Goal: Check status: Check status

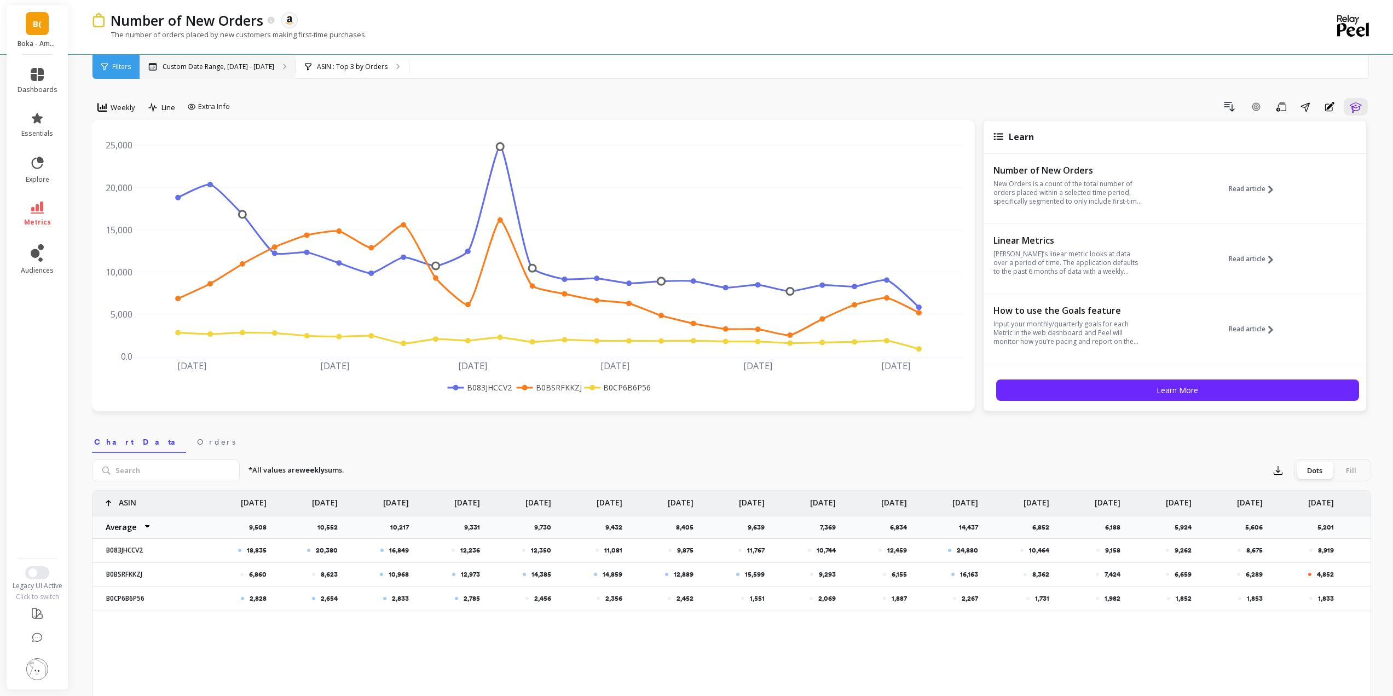
click at [229, 68] on p "Custom Date Range, [DATE] - [DATE]" at bounding box center [219, 66] width 112 height 9
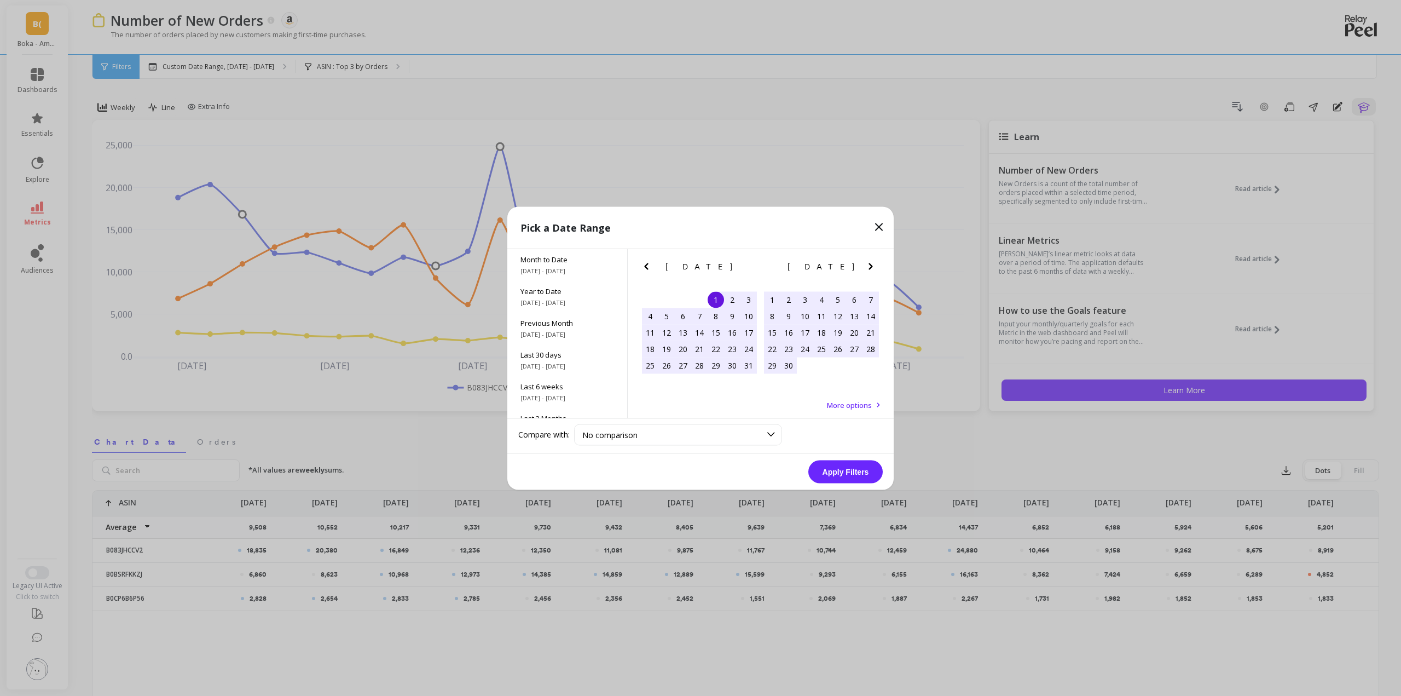
click at [868, 268] on icon "Next Month" at bounding box center [870, 265] width 13 height 13
click at [665, 298] on div "1" at bounding box center [666, 299] width 16 height 16
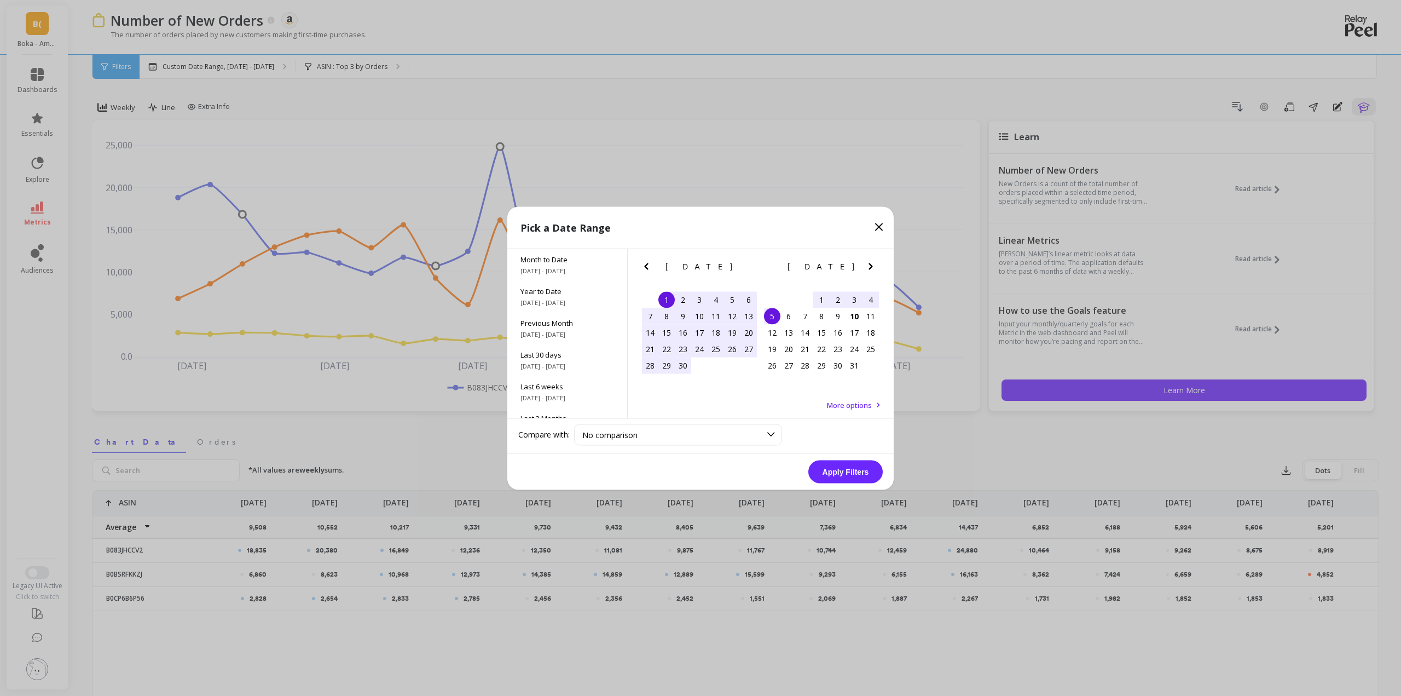
click at [775, 317] on div "5" at bounding box center [772, 316] width 16 height 16
click at [845, 470] on button "Apply Filters" at bounding box center [845, 471] width 74 height 23
